Goal: Find specific page/section: Find specific page/section

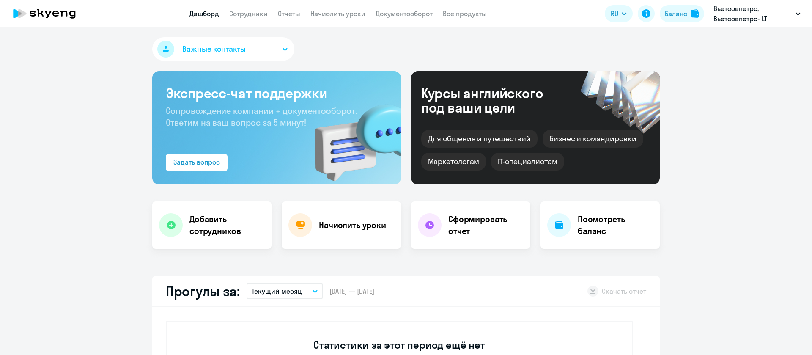
select select "30"
click at [253, 9] on link "Сотрудники" at bounding box center [248, 13] width 38 height 8
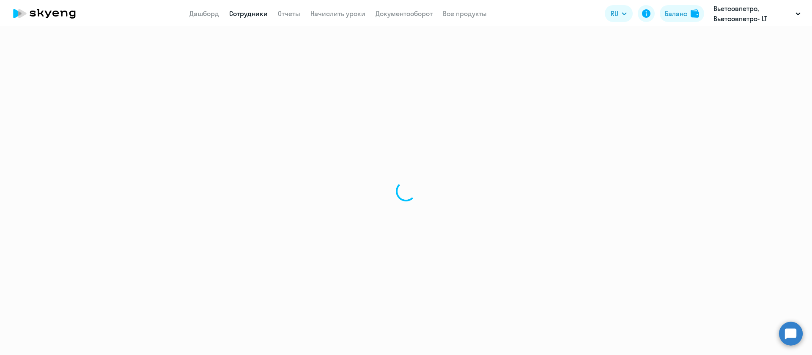
select select "30"
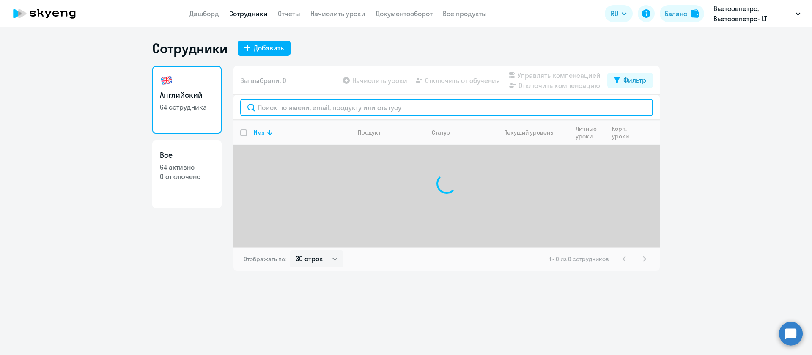
click at [271, 114] on input "text" at bounding box center [446, 107] width 413 height 17
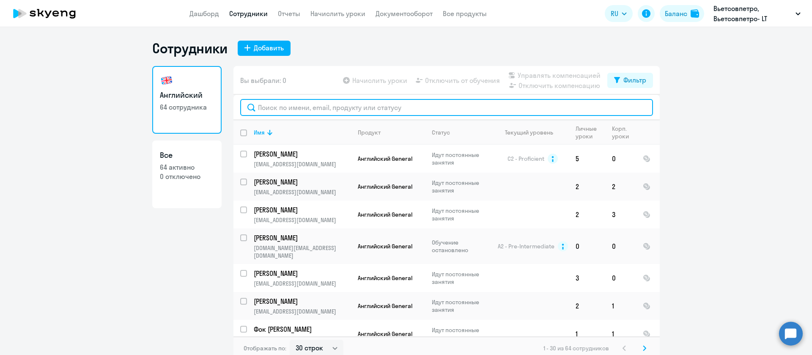
type input "з"
